Goal: Task Accomplishment & Management: Use online tool/utility

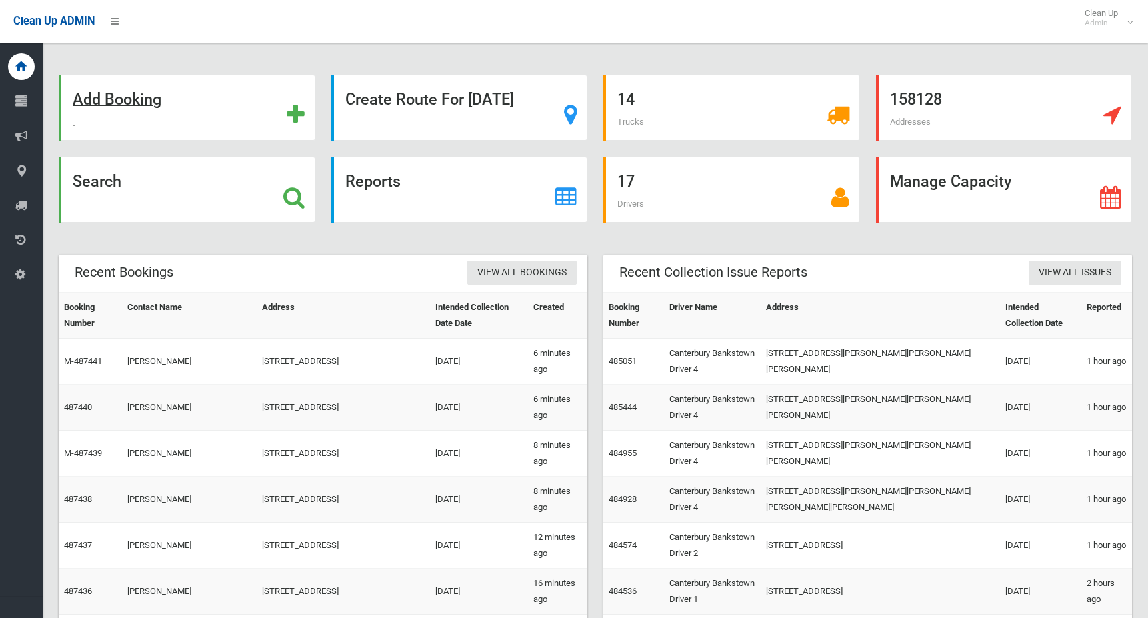
click at [134, 97] on strong "Add Booking" at bounding box center [117, 99] width 89 height 19
click at [106, 179] on strong "Search" at bounding box center [97, 181] width 49 height 19
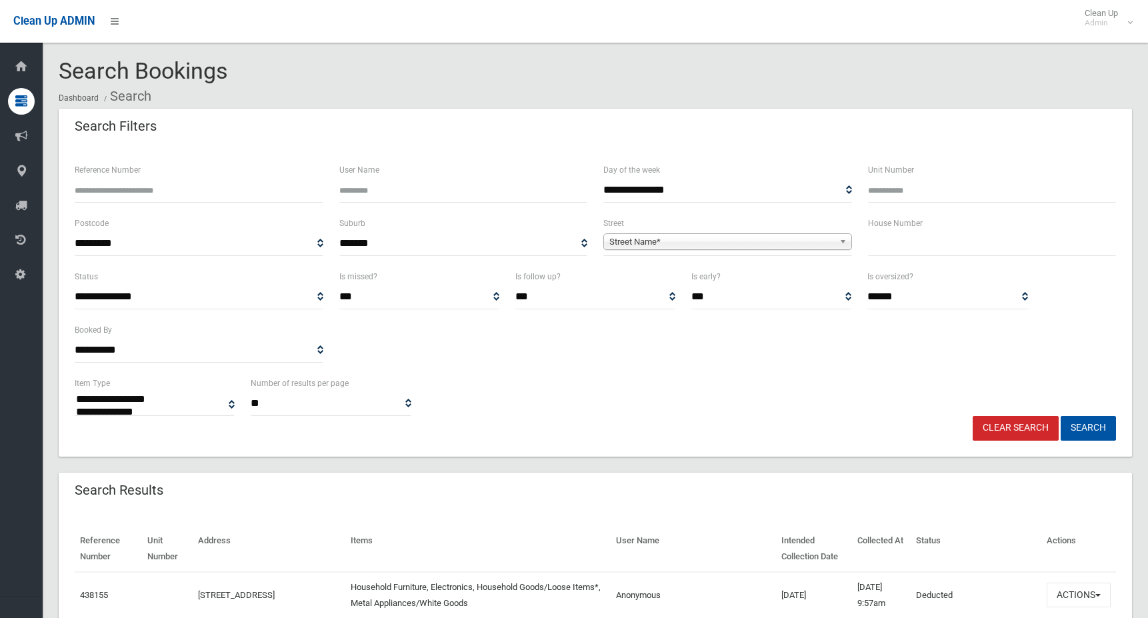
select select
